Goal: Information Seeking & Learning: Learn about a topic

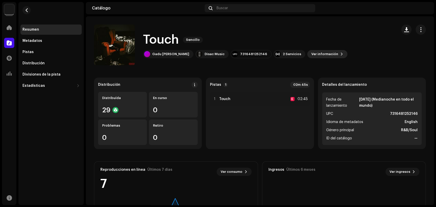
click at [312, 55] on span "Ver información" at bounding box center [324, 54] width 27 height 10
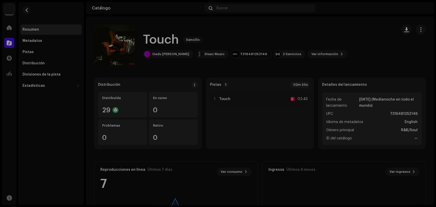
click at [326, 18] on div "Touch 2997539 Metadatos Distribución Idioma de metadatos English Título del lan…" at bounding box center [218, 103] width 436 height 207
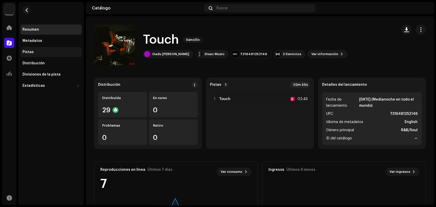
click at [34, 51] on div "Pistas" at bounding box center [50, 52] width 57 height 4
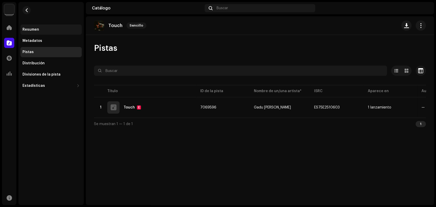
click at [42, 30] on div "Resumen" at bounding box center [50, 30] width 57 height 4
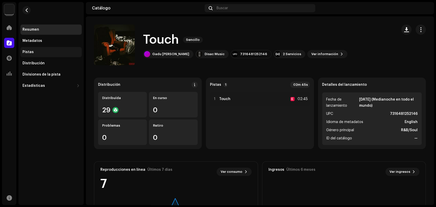
click at [41, 54] on div "Pistas" at bounding box center [50, 52] width 57 height 4
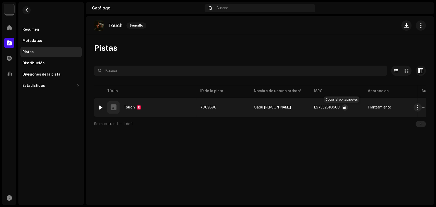
click at [343, 107] on span "button" at bounding box center [344, 107] width 3 height 4
click at [375, 106] on div "1 lanzamiento" at bounding box center [379, 108] width 23 height 4
